Goal: Navigation & Orientation: Find specific page/section

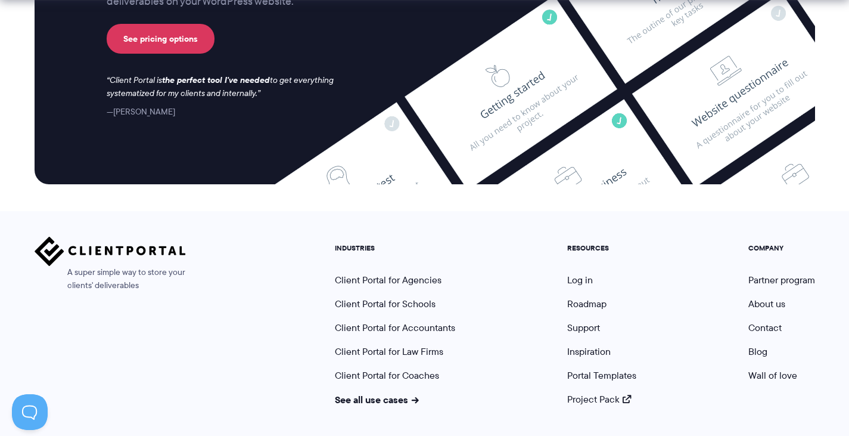
scroll to position [5034, 0]
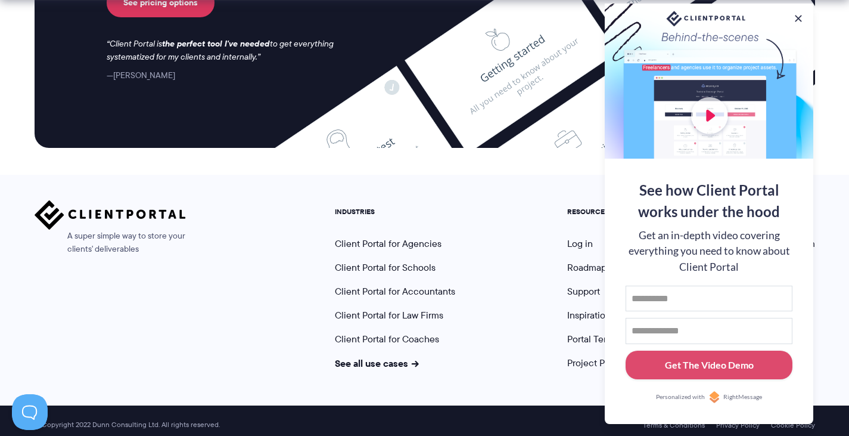
click at [489, 275] on nav "INDUSTRIES Client Portal for Agencies Client Portal for Schools Client Portal f…" at bounding box center [575, 284] width 498 height 169
click at [519, 405] on div "Terms & Conditions Privacy Policy Cookie Policy © Copyright 2022 [PERSON_NAME] …" at bounding box center [424, 424] width 849 height 39
click at [798, 12] on button at bounding box center [799, 18] width 14 height 14
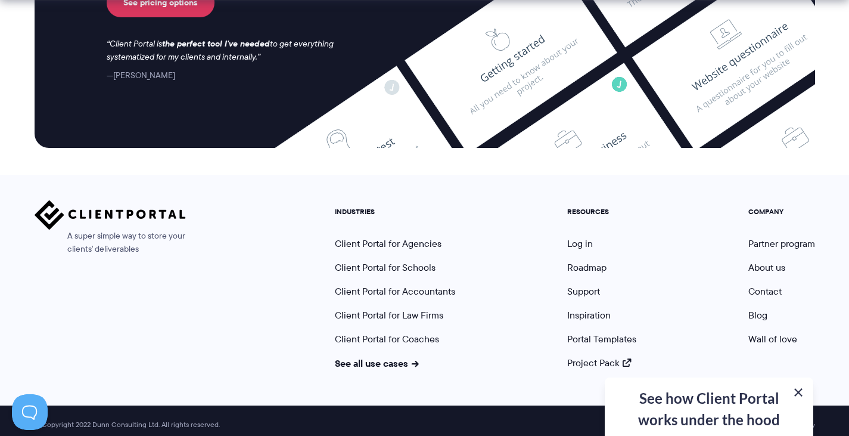
click at [799, 389] on button at bounding box center [799, 392] width 14 height 14
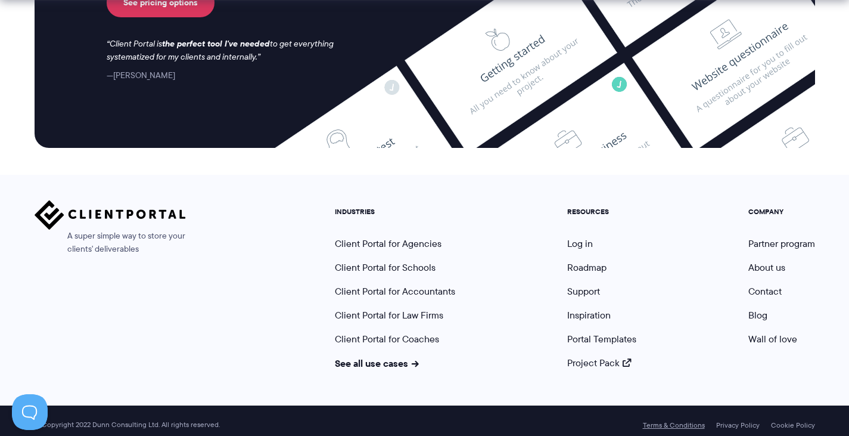
click at [689, 421] on link "Terms & Conditions" at bounding box center [674, 425] width 62 height 8
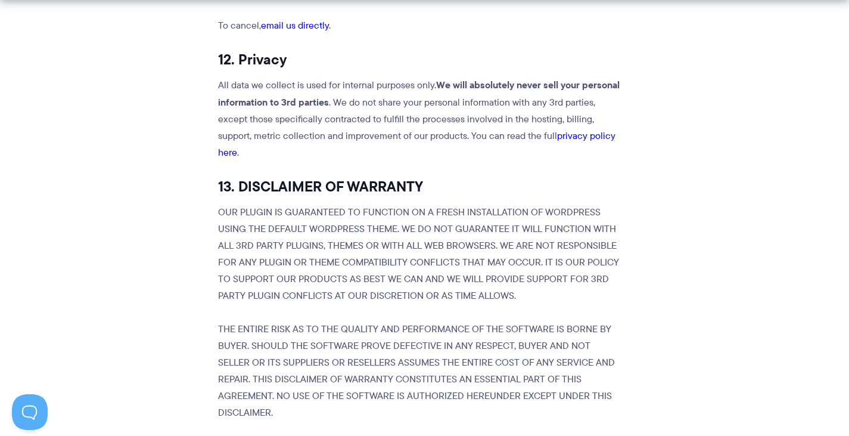
scroll to position [2928, 0]
click at [546, 128] on link "privacy policy here" at bounding box center [417, 143] width 398 height 30
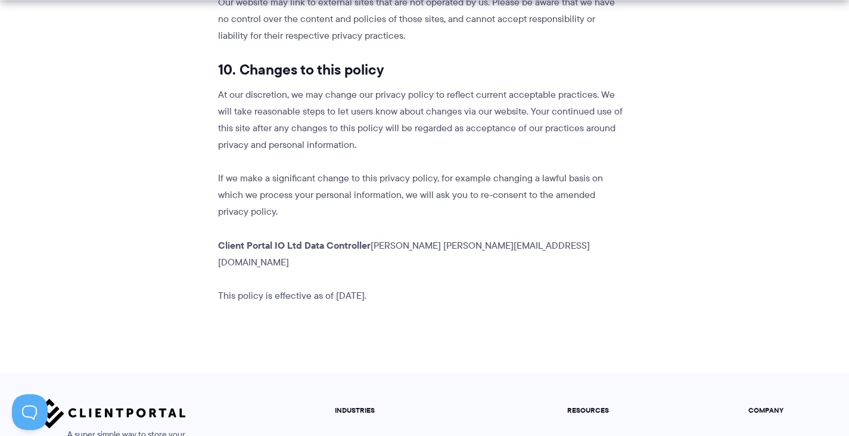
scroll to position [3548, 0]
